Goal: Transaction & Acquisition: Purchase product/service

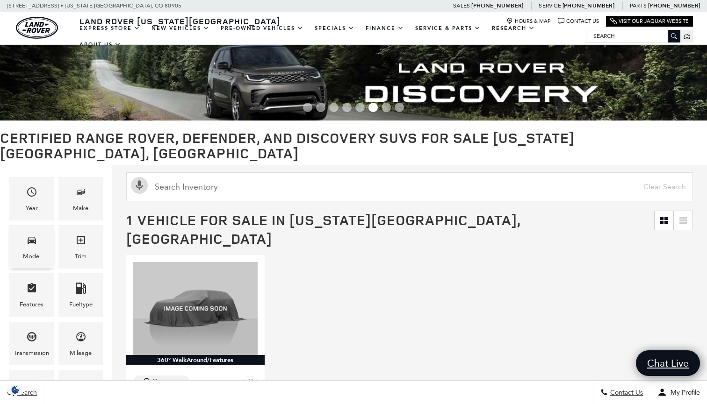
click at [27, 252] on div "Model" at bounding box center [32, 257] width 18 height 10
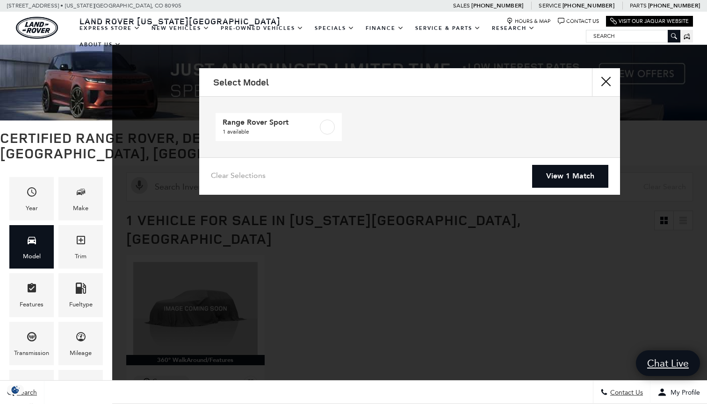
click at [605, 83] on button "close" at bounding box center [606, 82] width 28 height 28
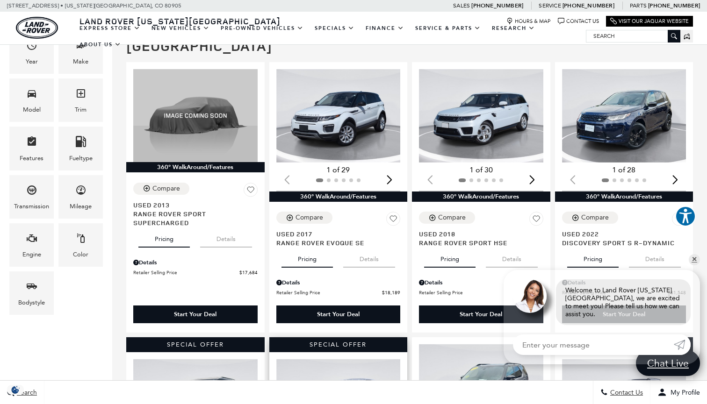
scroll to position [176, 0]
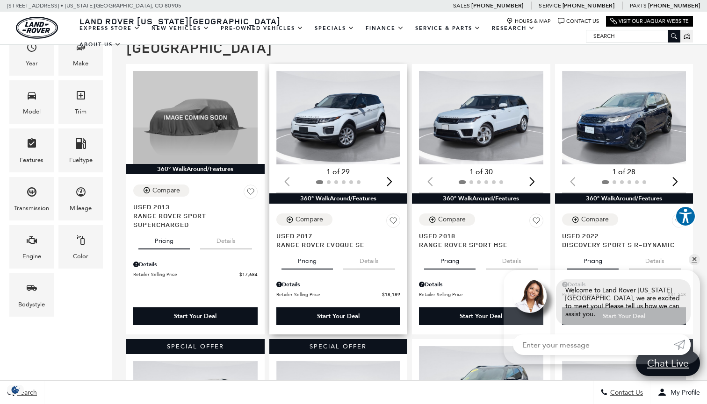
click at [348, 110] on img "1 / 2" at bounding box center [338, 118] width 124 height 94
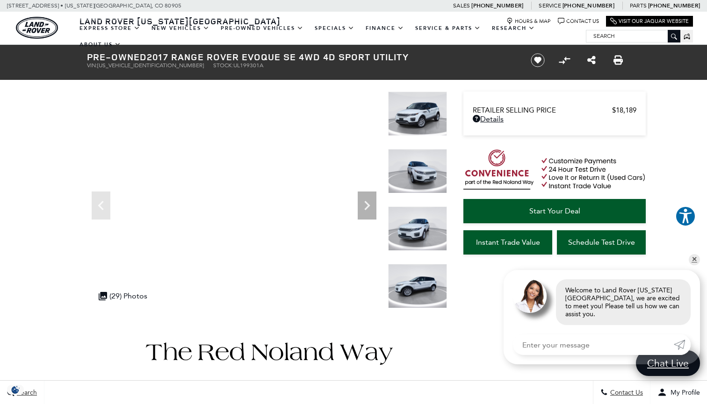
click at [428, 173] on img at bounding box center [417, 171] width 59 height 44
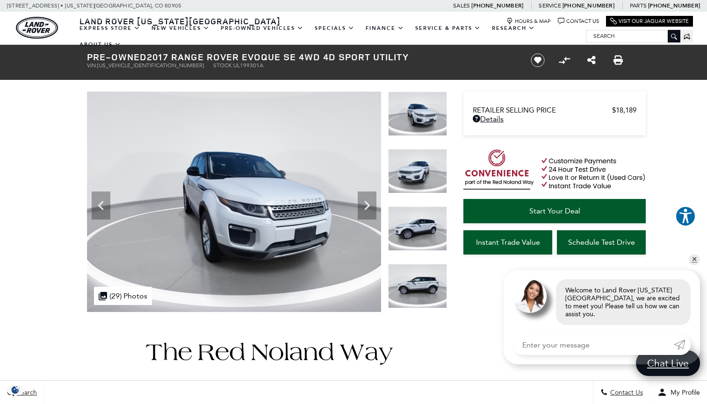
click at [426, 224] on img at bounding box center [417, 229] width 59 height 44
